Goal: Transaction & Acquisition: Purchase product/service

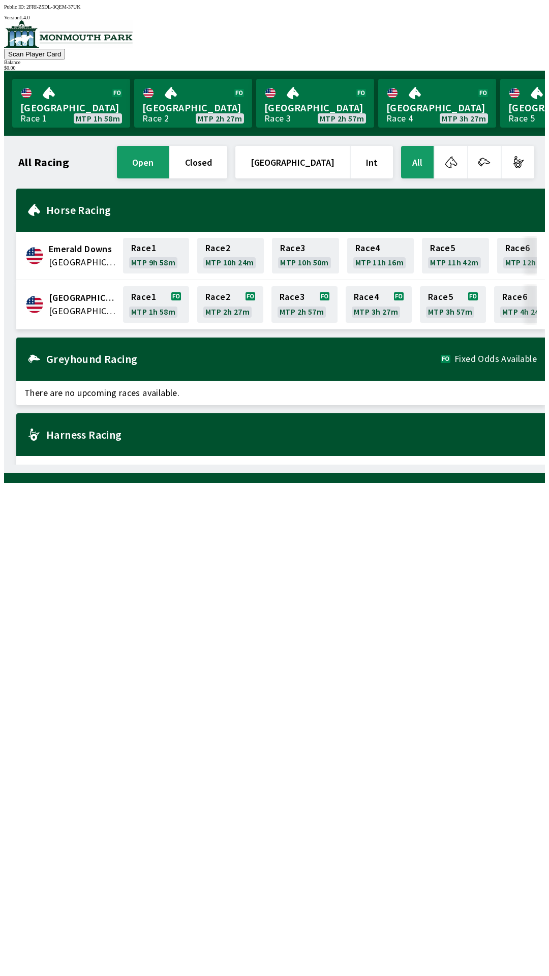
click at [87, 298] on span "[GEOGRAPHIC_DATA]" at bounding box center [83, 297] width 68 height 13
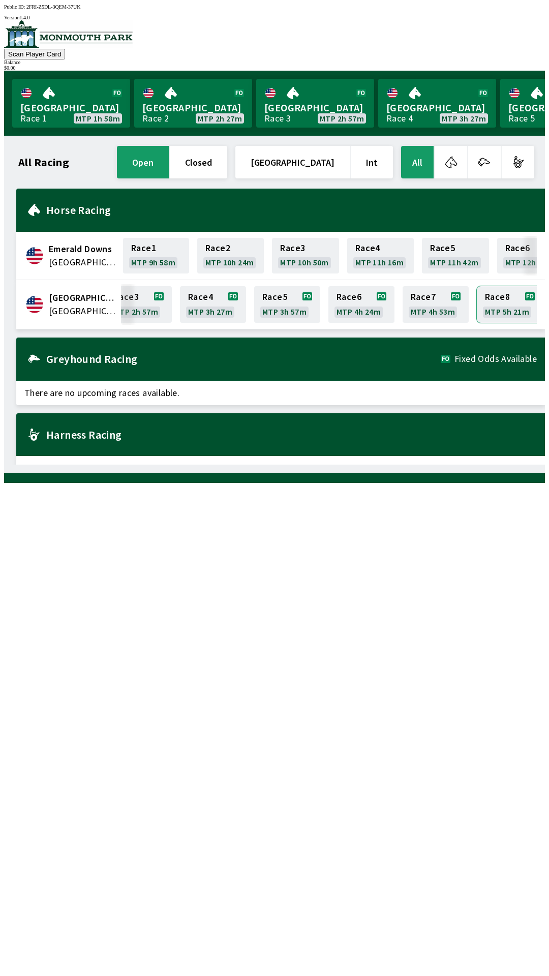
click at [497, 290] on link "Race 8 MTP 5h 21m" at bounding box center [510, 304] width 66 height 37
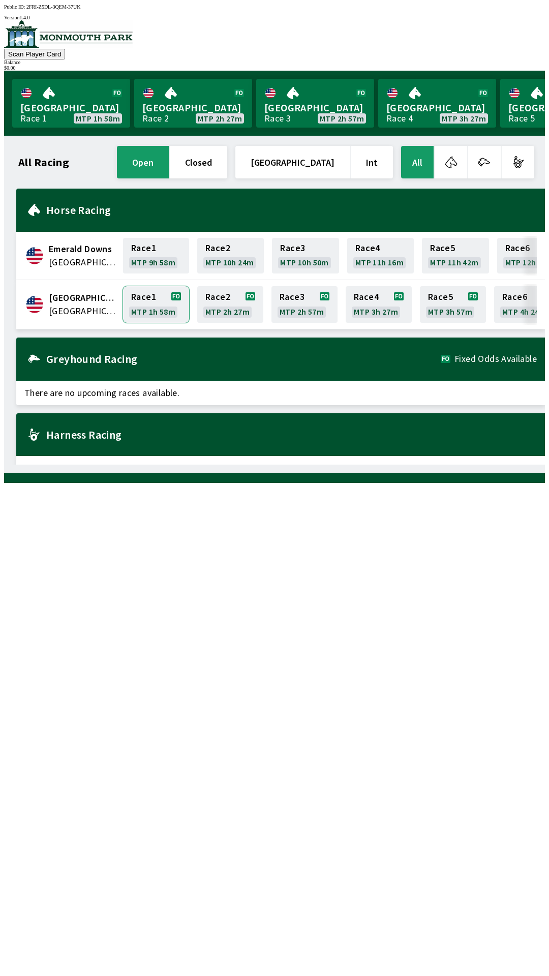
click at [149, 300] on link "Race 1 MTP 1h 58m" at bounding box center [156, 304] width 66 height 37
click at [159, 311] on link "Race 1 MTP 1h 40m" at bounding box center [156, 304] width 66 height 37
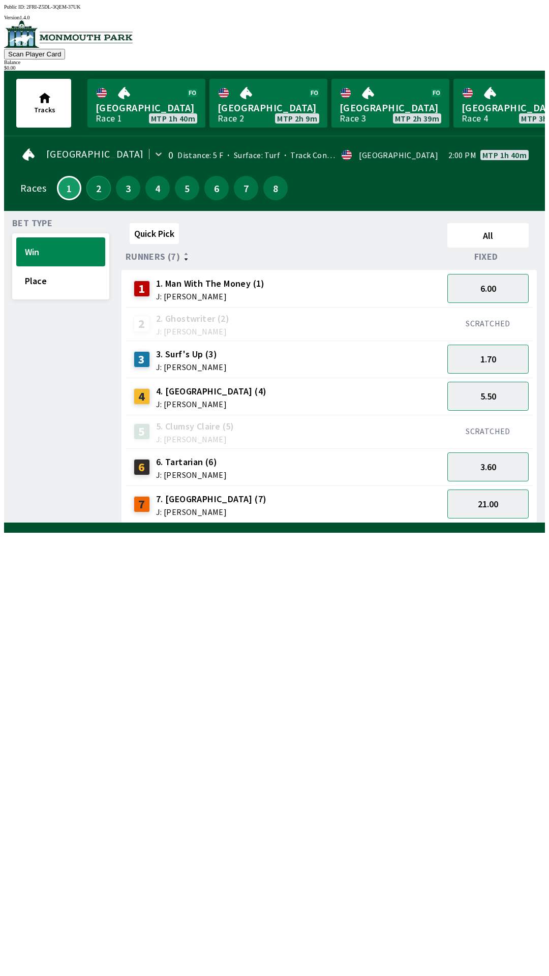
click at [99, 184] on button "2" at bounding box center [98, 188] width 24 height 24
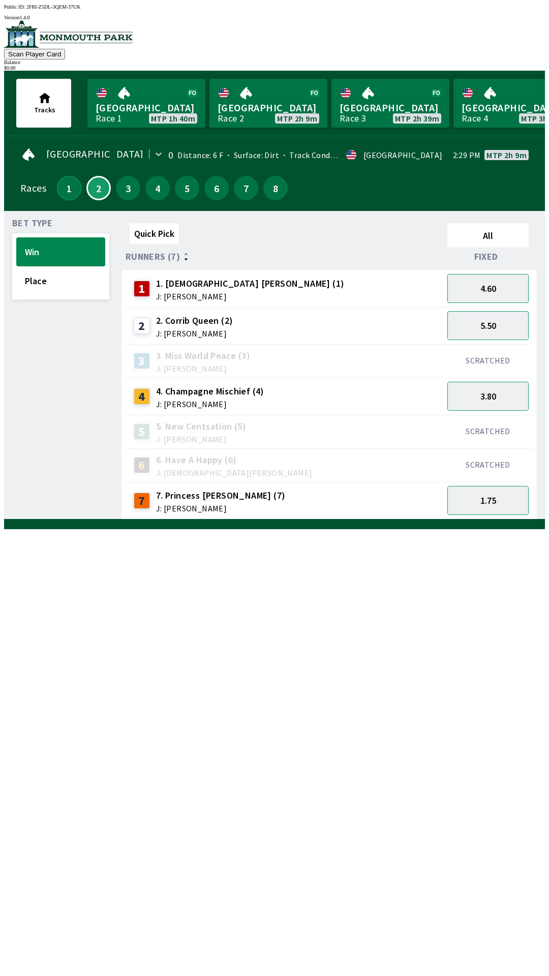
click at [73, 179] on button "1" at bounding box center [69, 188] width 24 height 24
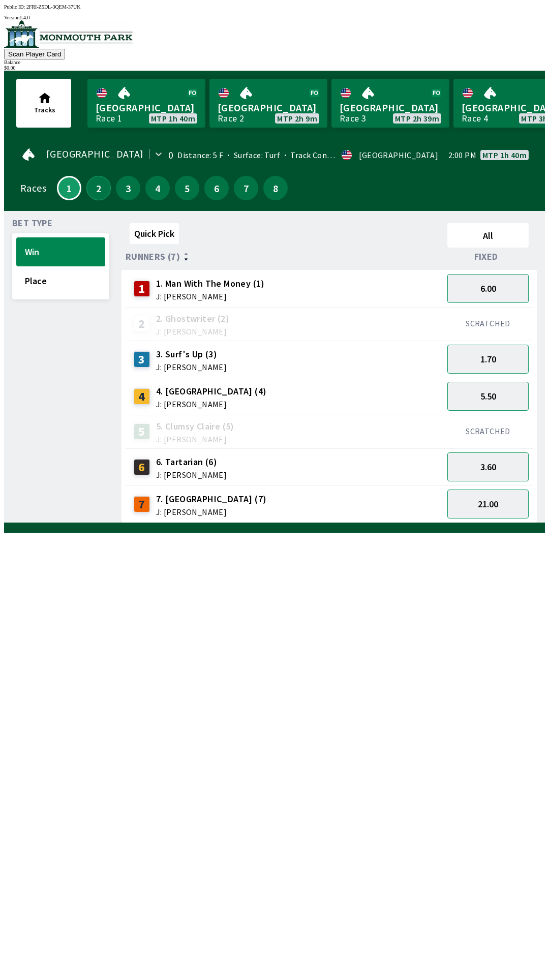
click at [103, 176] on button "2" at bounding box center [98, 188] width 24 height 24
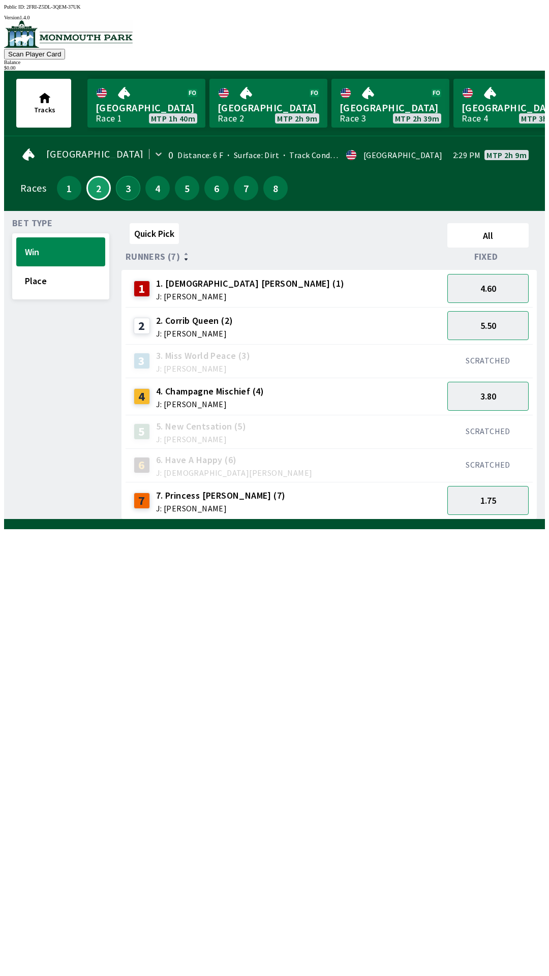
click at [130, 186] on button "3" at bounding box center [128, 188] width 24 height 24
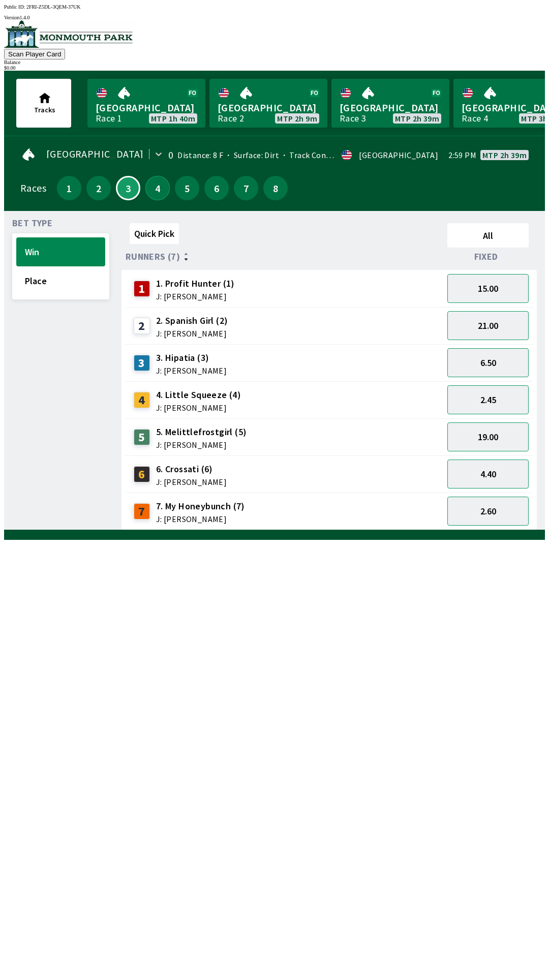
click at [154, 178] on button "4" at bounding box center [157, 188] width 24 height 24
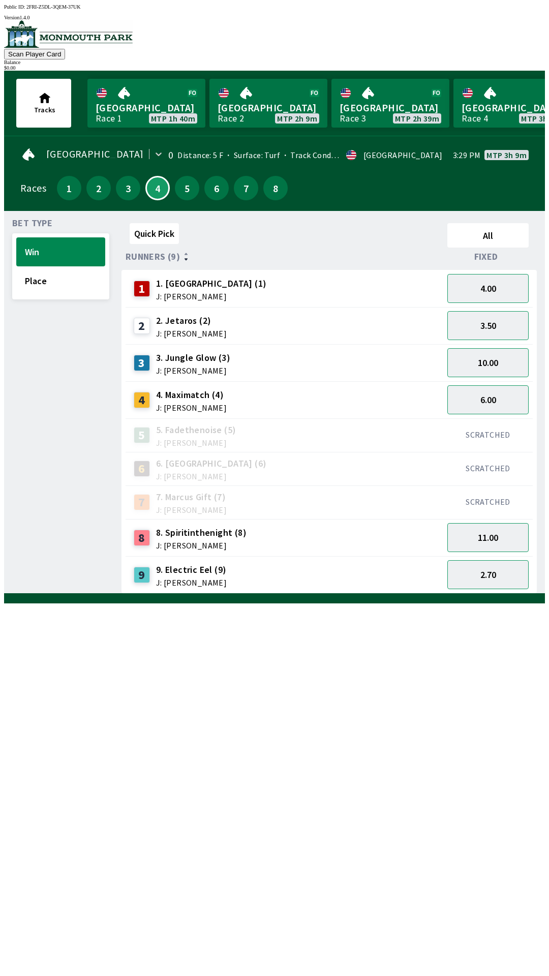
click at [4, 203] on div "[GEOGRAPHIC_DATA] 0 Distance: 5 F Surface: Turf Track Condition: Fast · USA 3:2…" at bounding box center [274, 173] width 541 height 75
click at [4, 202] on div "[GEOGRAPHIC_DATA] 0 Distance: 5 F Surface: Turf Track Condition: Fast · USA 3:2…" at bounding box center [274, 173] width 541 height 75
click at [4, 203] on div "[GEOGRAPHIC_DATA] 0 Distance: 5 F Surface: Turf Track Condition: Fast · USA 3:2…" at bounding box center [274, 173] width 541 height 75
click at [4, 204] on div "[GEOGRAPHIC_DATA] 0 Distance: 5 F Surface: Turf Track Condition: Fast · USA 3:2…" at bounding box center [274, 173] width 541 height 75
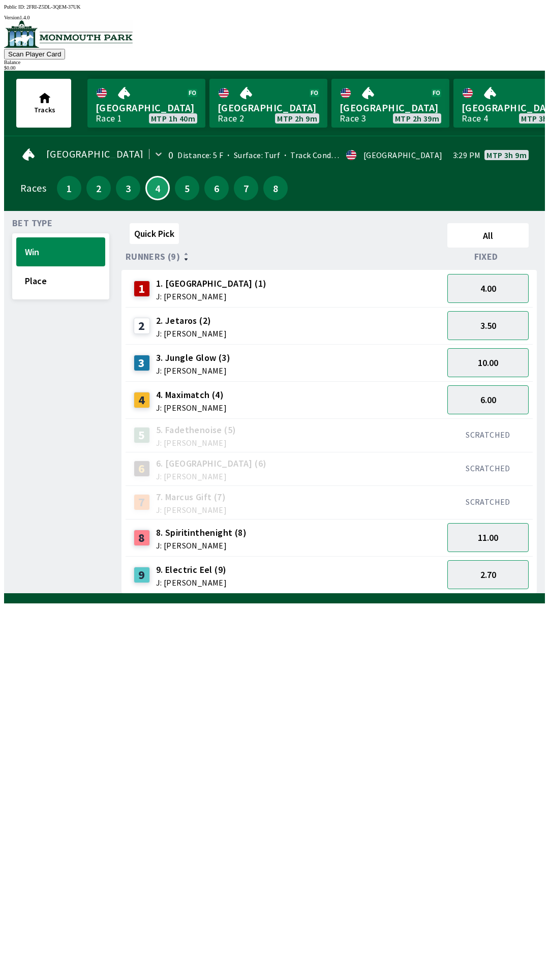
click at [204, 190] on div "6" at bounding box center [216, 188] width 24 height 24
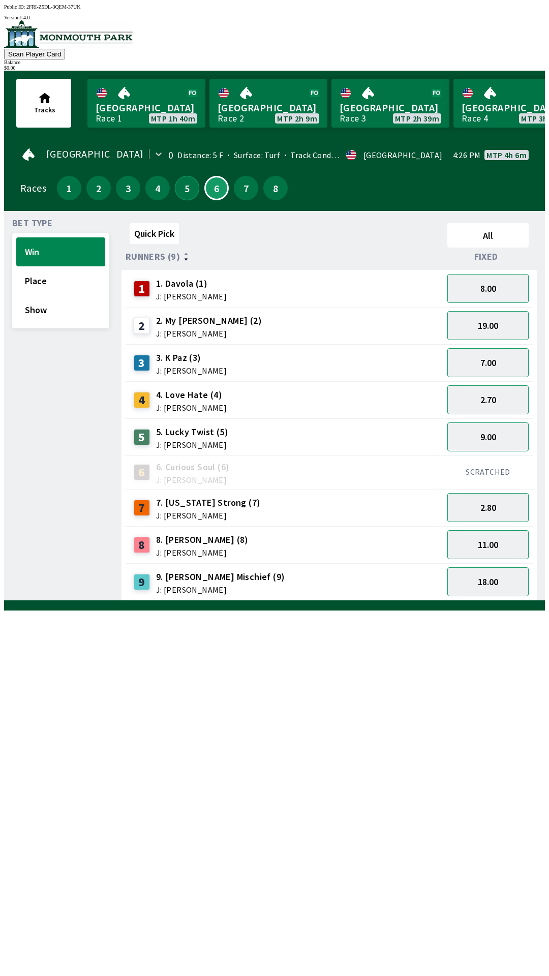
click at [192, 184] on button "5" at bounding box center [187, 188] width 24 height 24
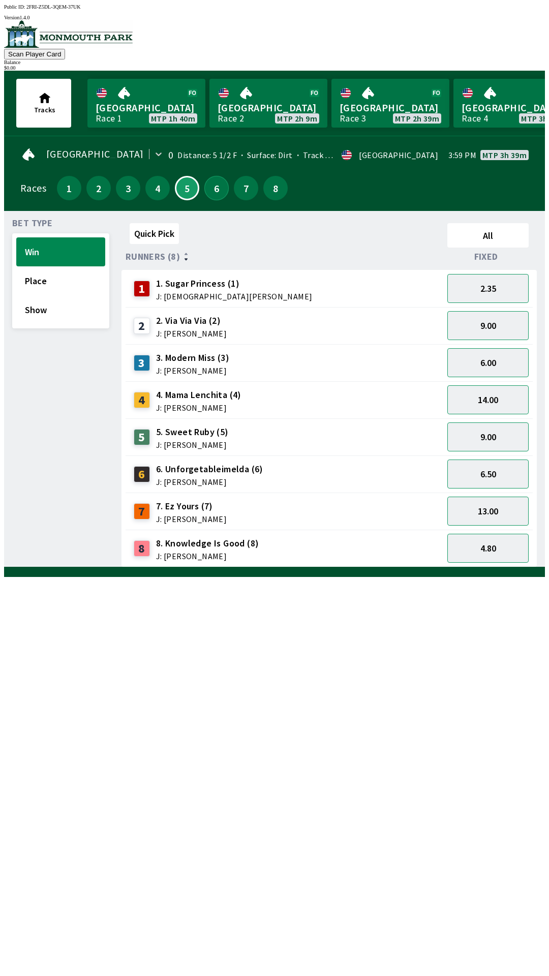
click at [209, 176] on button "6" at bounding box center [216, 188] width 24 height 24
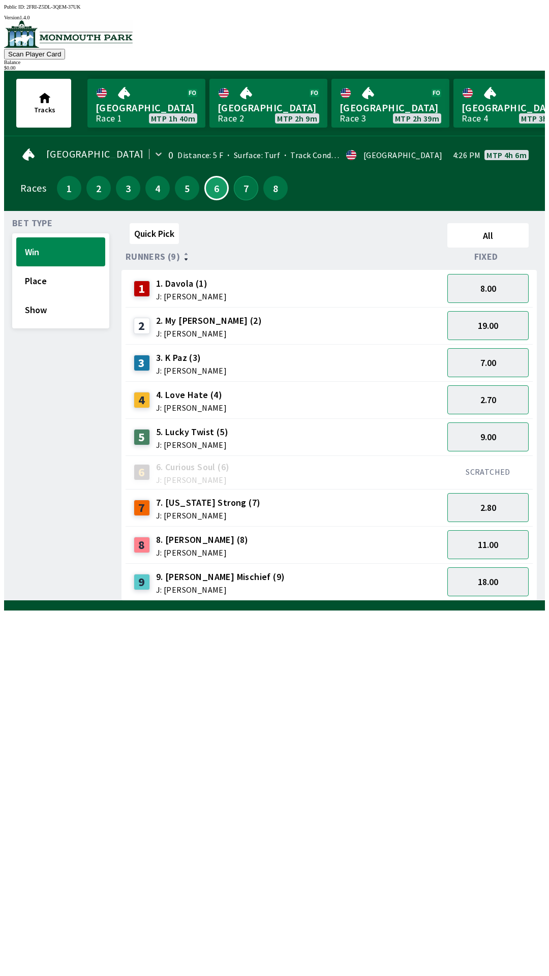
click at [250, 181] on button "7" at bounding box center [246, 188] width 24 height 24
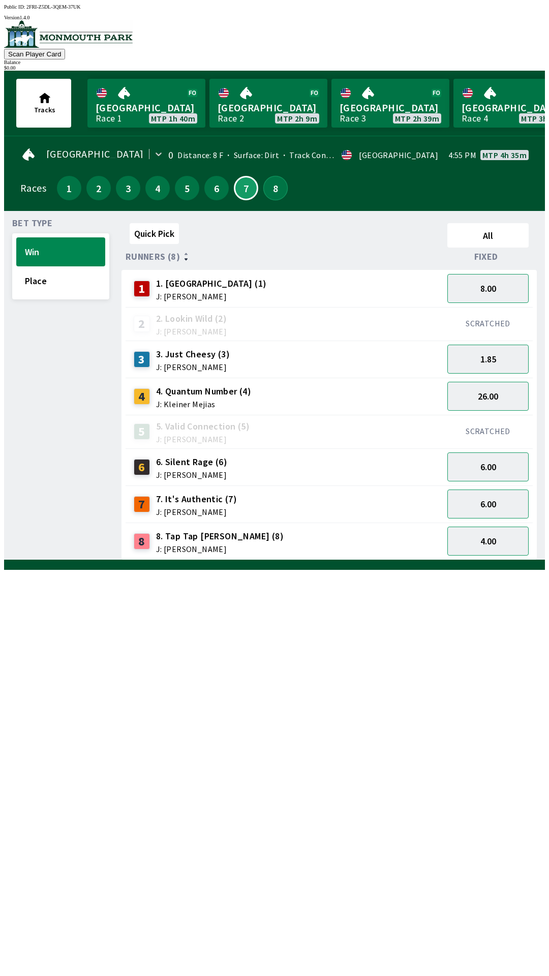
click at [274, 176] on button "8" at bounding box center [275, 188] width 24 height 24
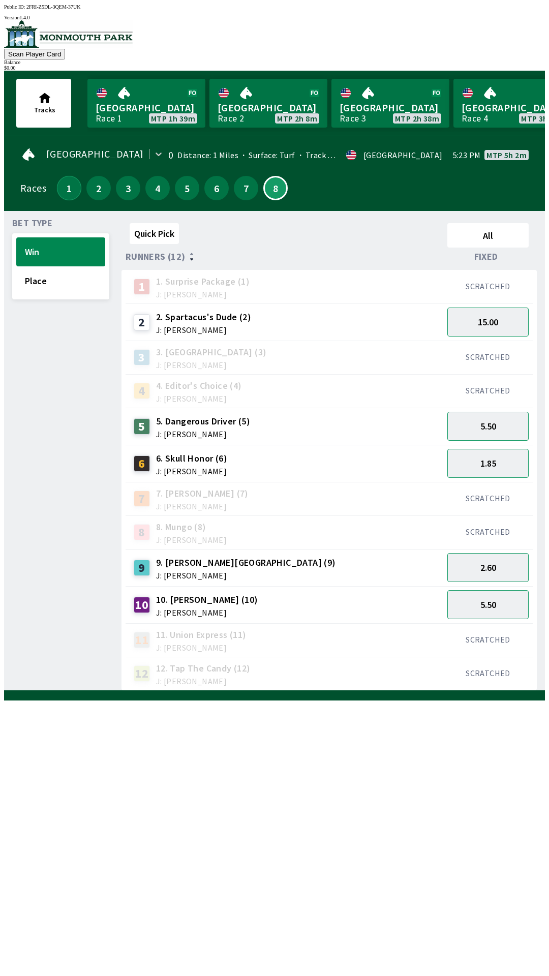
click at [70, 187] on button "1" at bounding box center [69, 188] width 24 height 24
